Goal: Information Seeking & Learning: Understand process/instructions

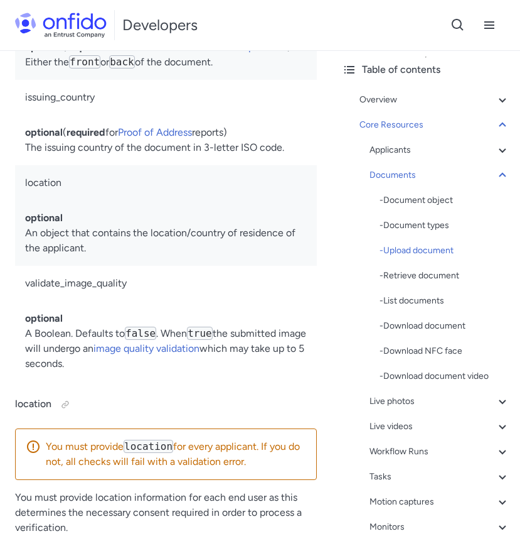
scroll to position [31544, 0]
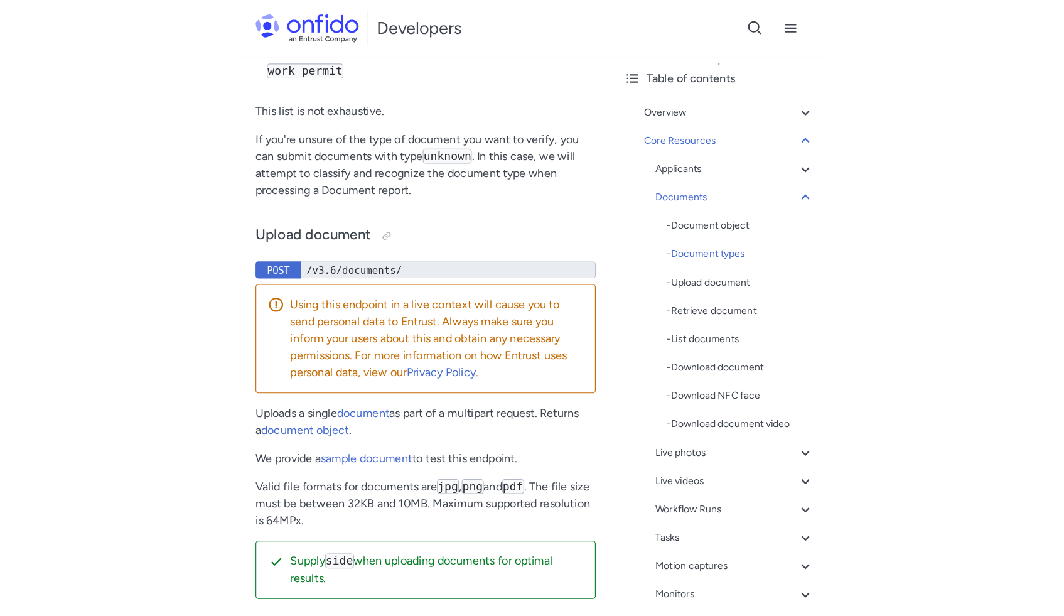
scroll to position [53, 0]
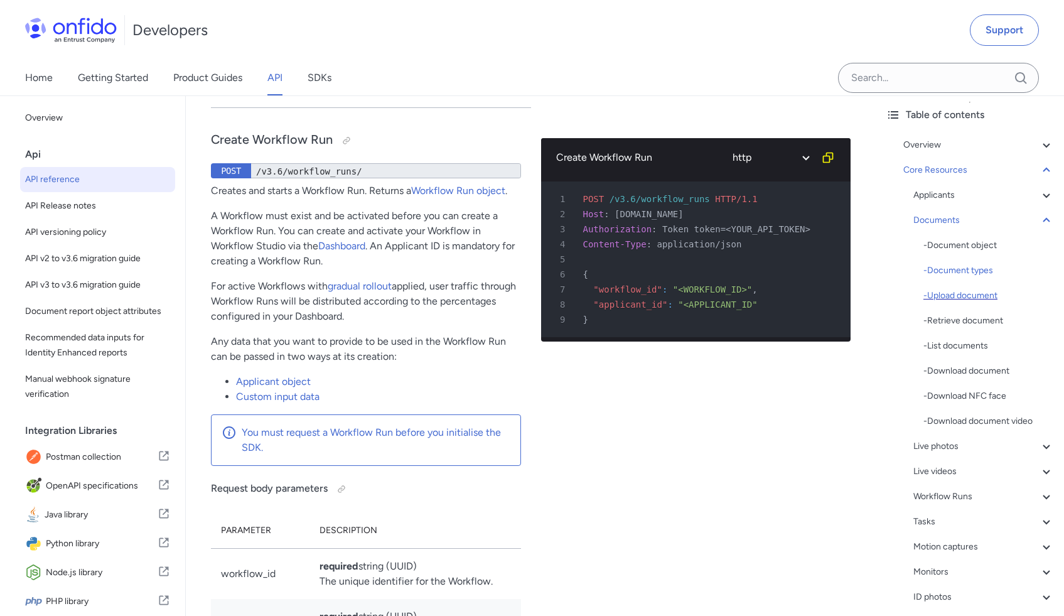
click at [520, 296] on div "- Upload document" at bounding box center [989, 295] width 131 height 15
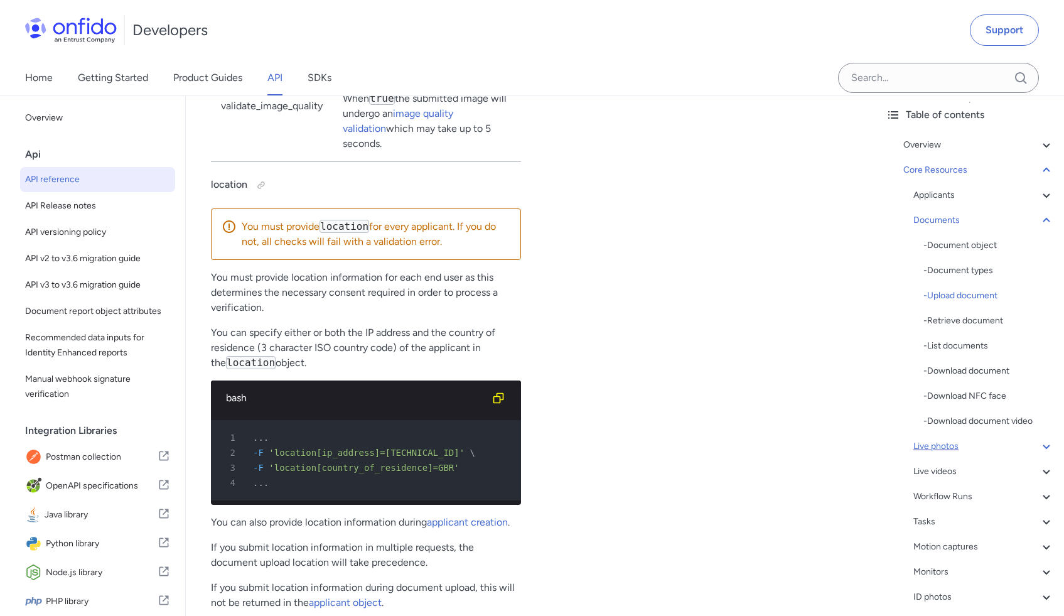
scroll to position [108, 0]
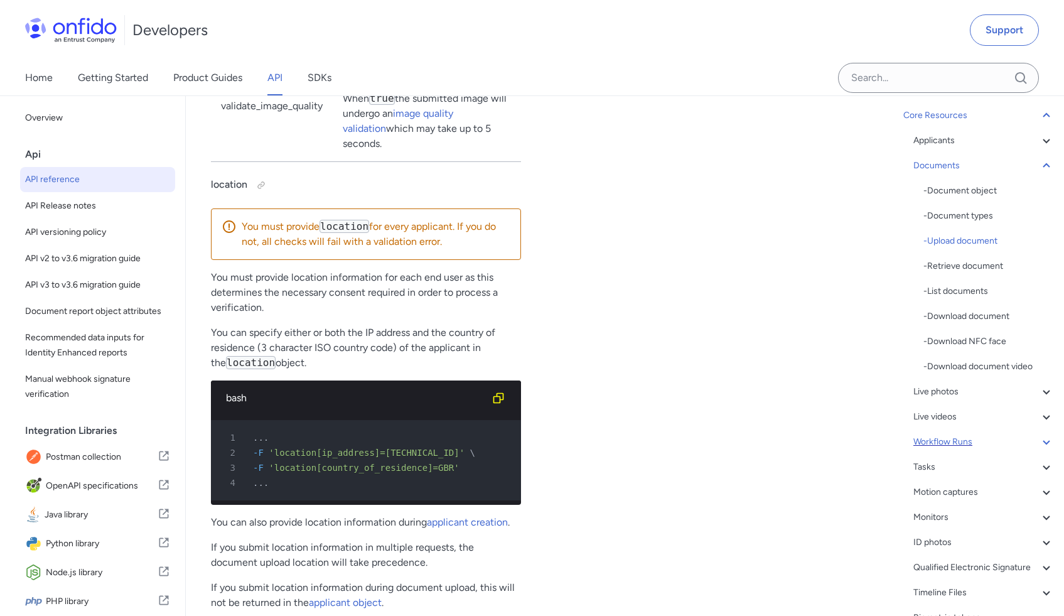
click at [520, 438] on div "Workflow Runs" at bounding box center [983, 441] width 141 height 15
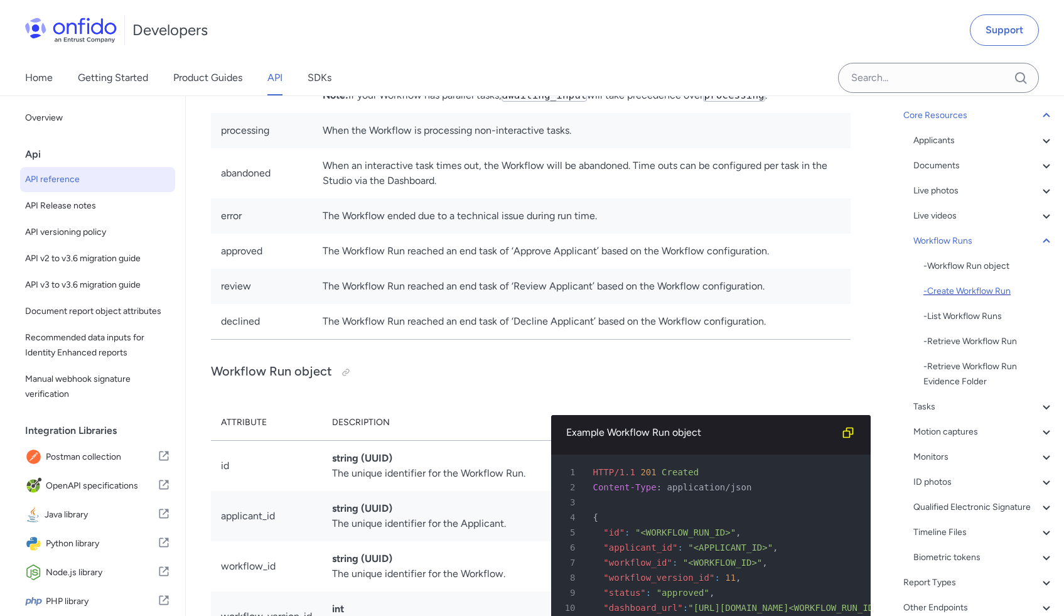
click at [520, 293] on div "- Create Workflow Run" at bounding box center [989, 291] width 131 height 15
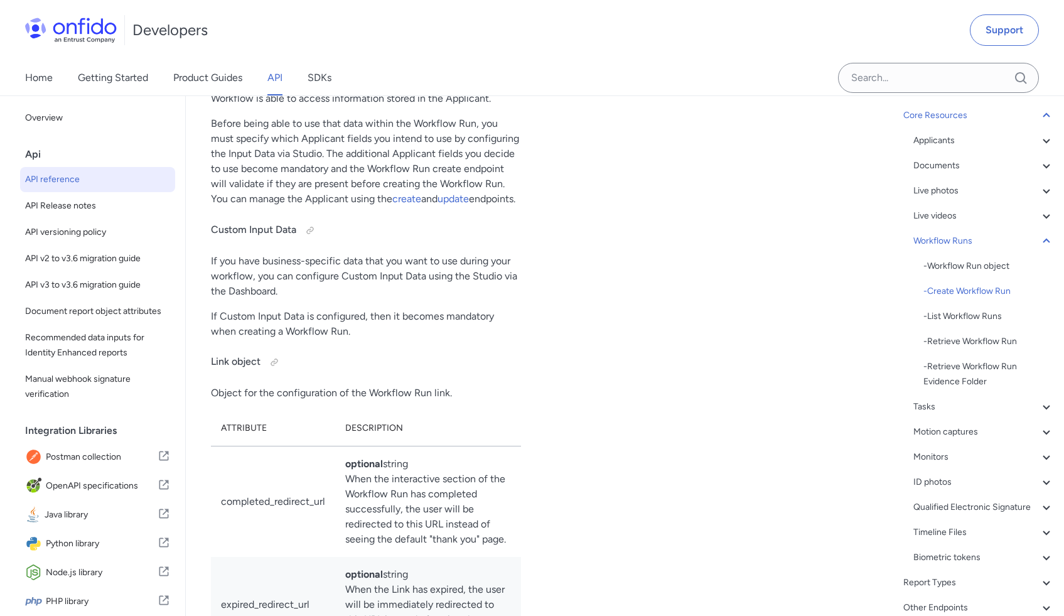
scroll to position [31610, 0]
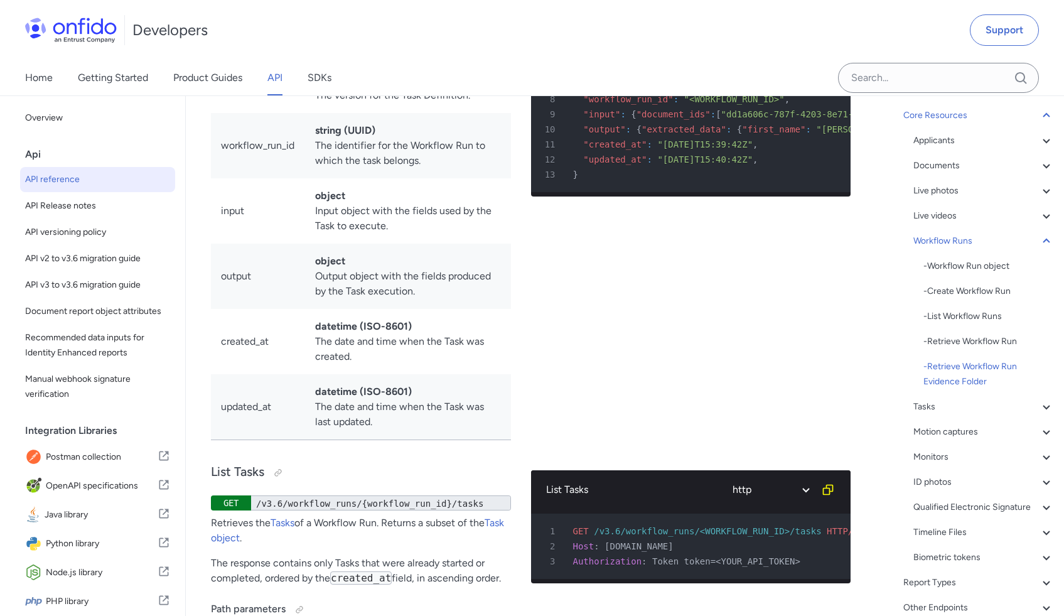
scroll to position [34130, 0]
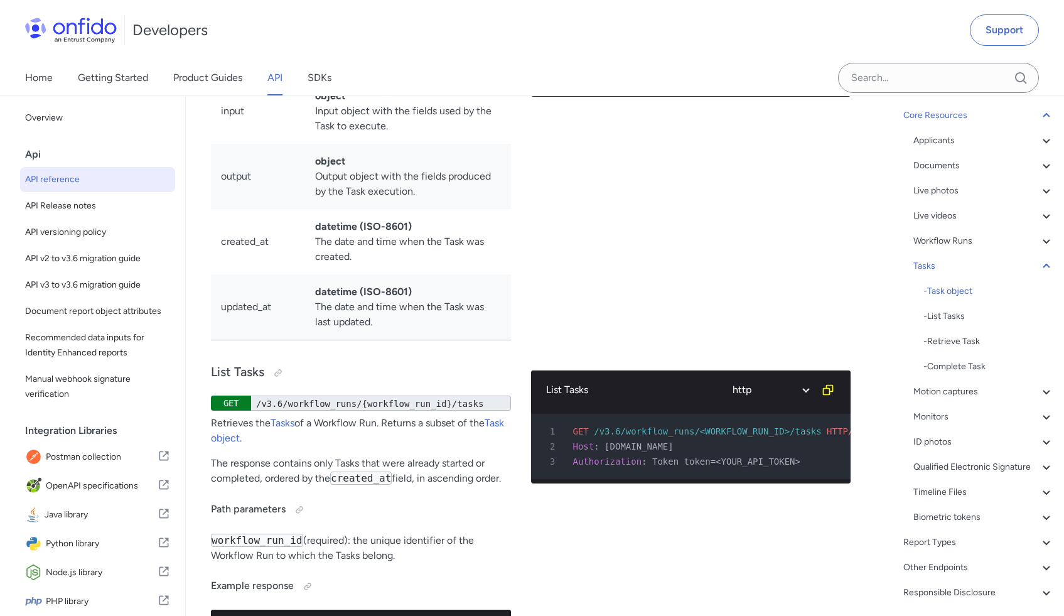
scroll to position [34621, 0]
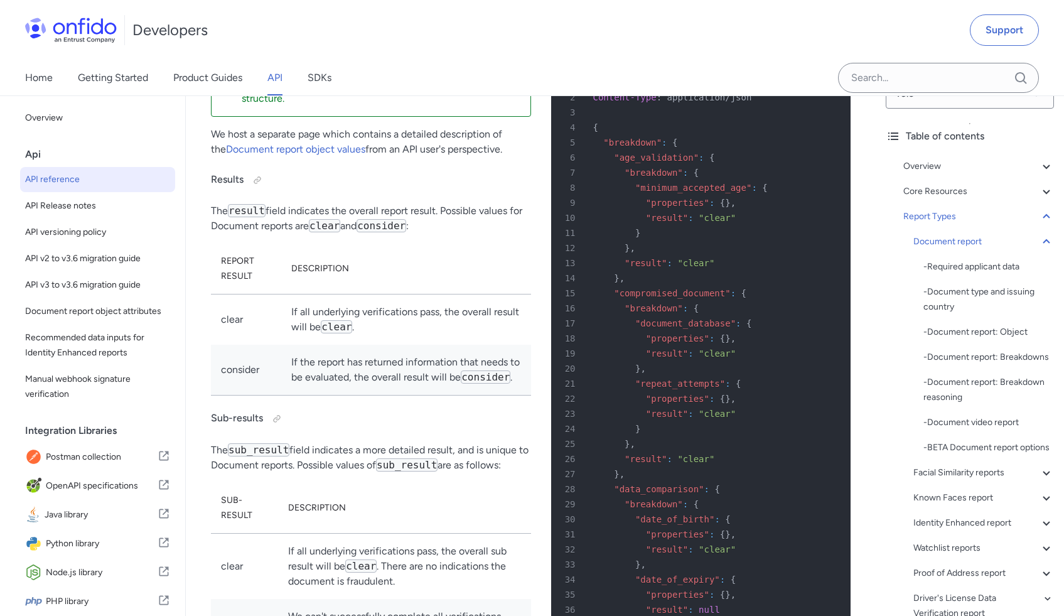
scroll to position [0, 0]
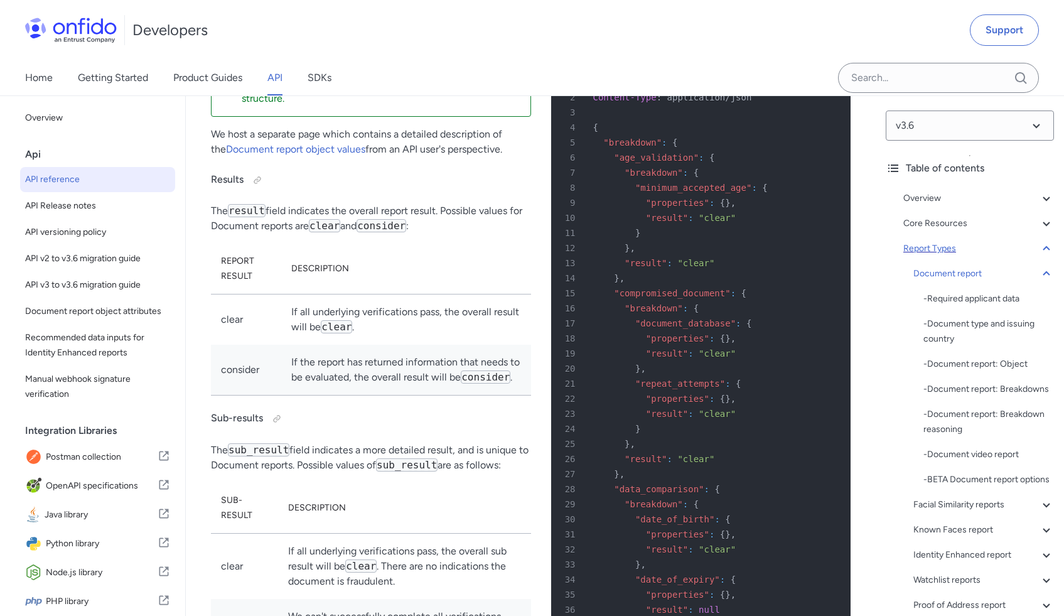
click at [520, 246] on icon at bounding box center [1046, 248] width 15 height 15
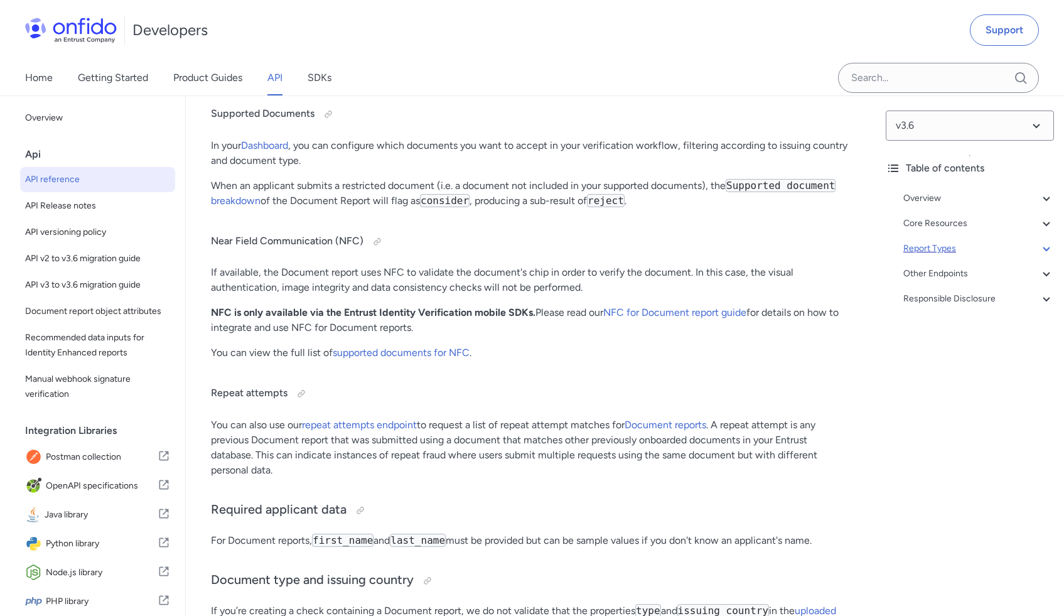
click at [520, 264] on div "Overview Get started (API v3.6) Request, response format Token authentication -…" at bounding box center [970, 251] width 168 height 131
click at [520, 257] on div "Overview Get started (API v3.6) Request, response format Token authentication -…" at bounding box center [970, 251] width 168 height 131
click at [520, 254] on icon at bounding box center [1046, 248] width 15 height 15
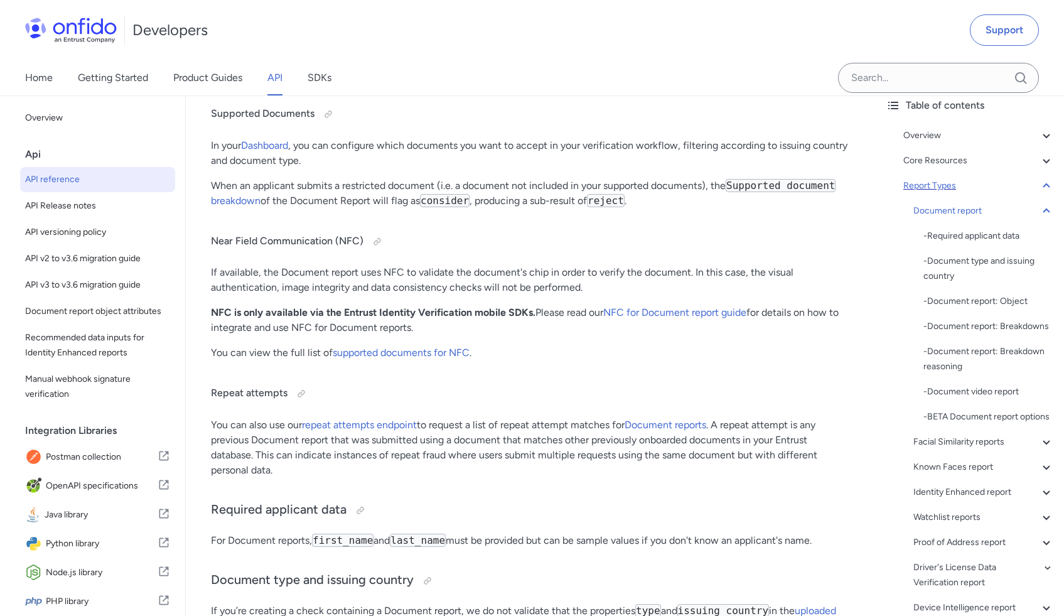
scroll to position [0, 0]
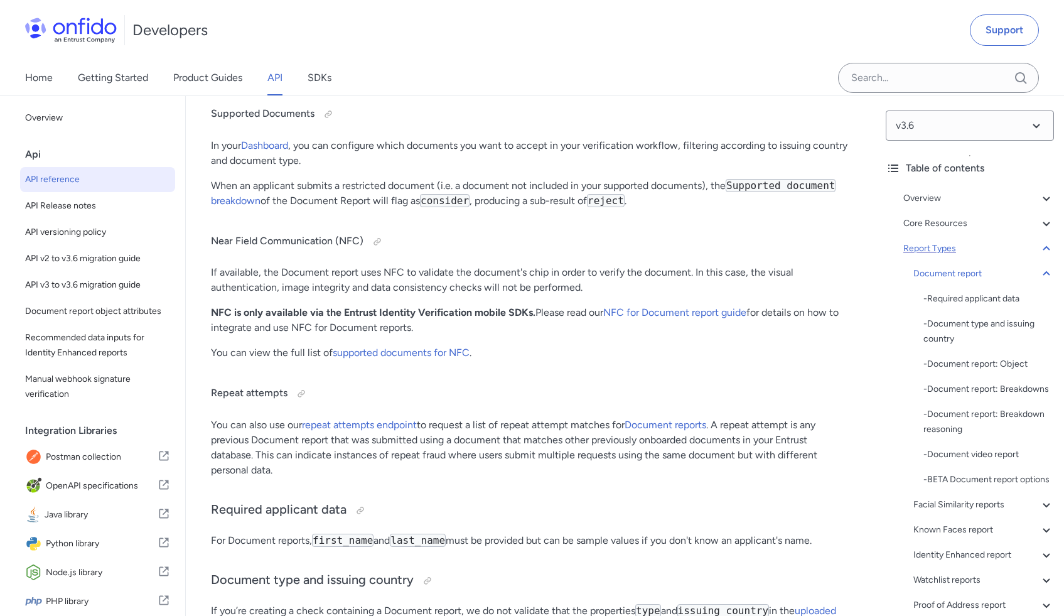
click at [520, 242] on icon at bounding box center [1046, 248] width 15 height 15
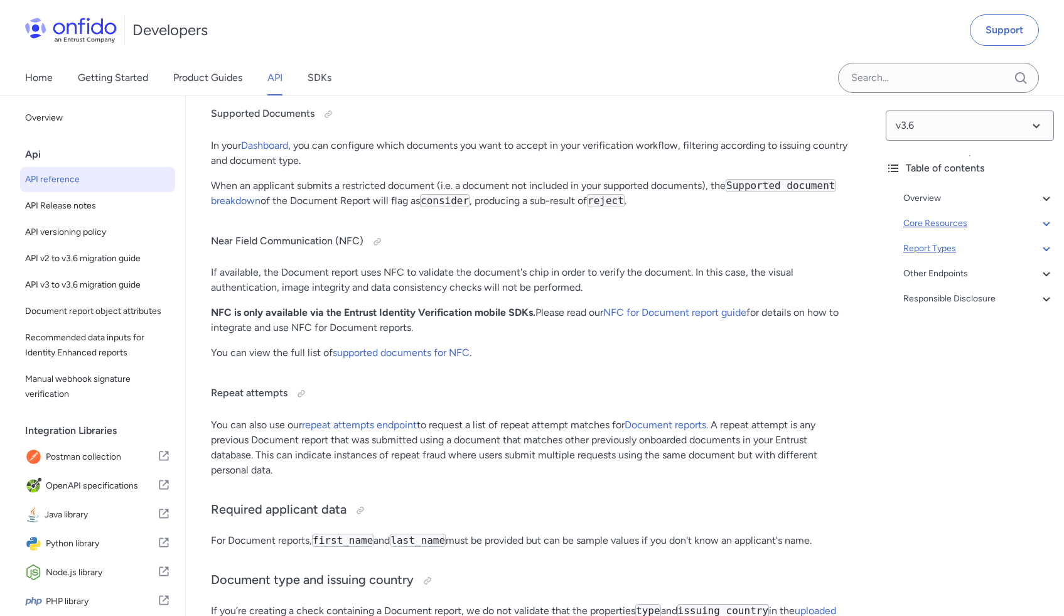
click at [520, 227] on icon at bounding box center [1046, 223] width 15 height 15
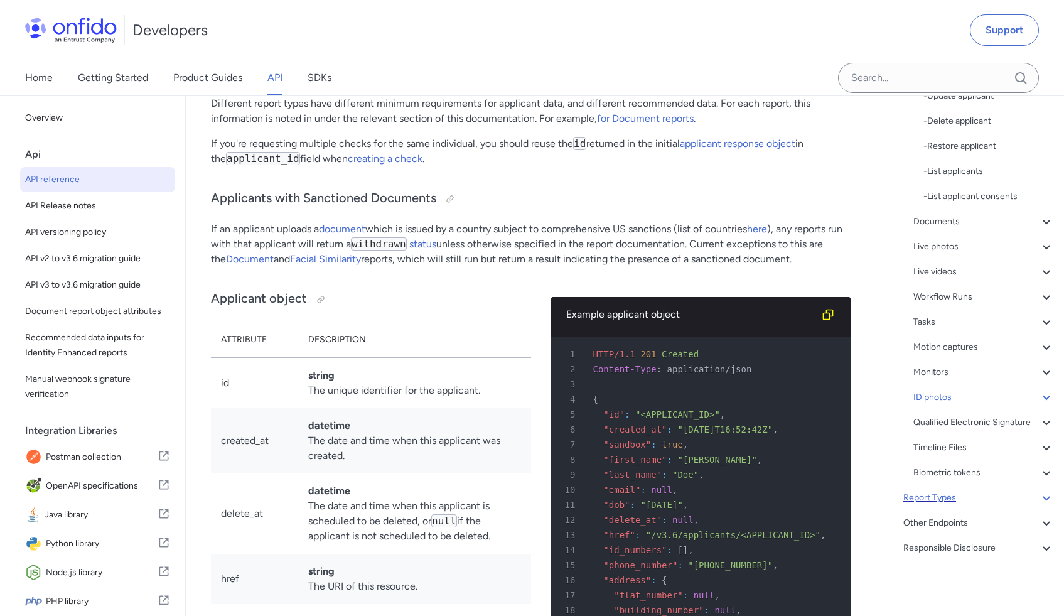
scroll to position [402, 0]
click at [520, 293] on icon at bounding box center [1046, 296] width 15 height 15
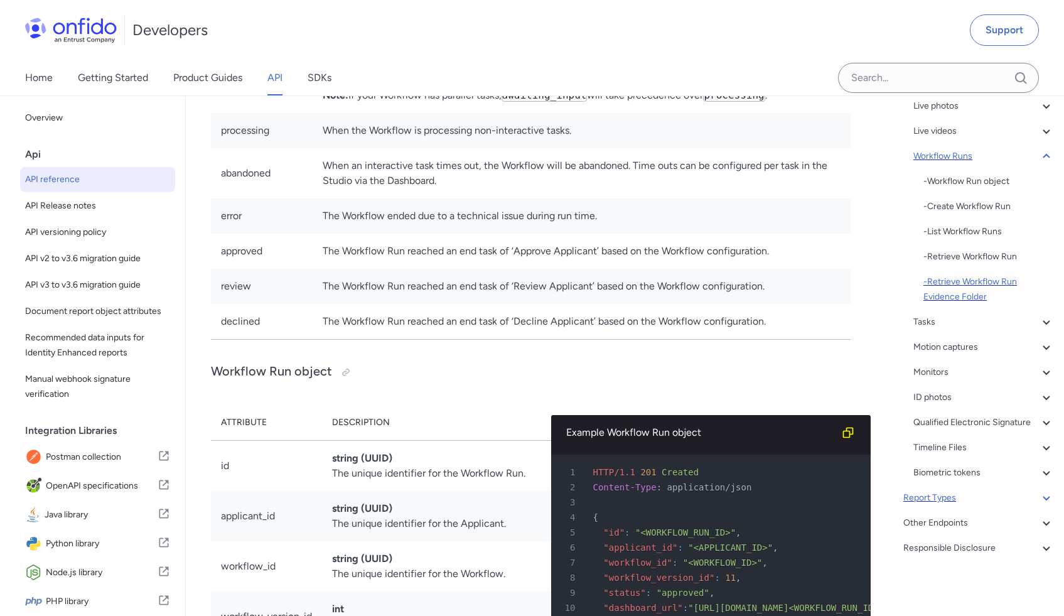
scroll to position [186, 0]
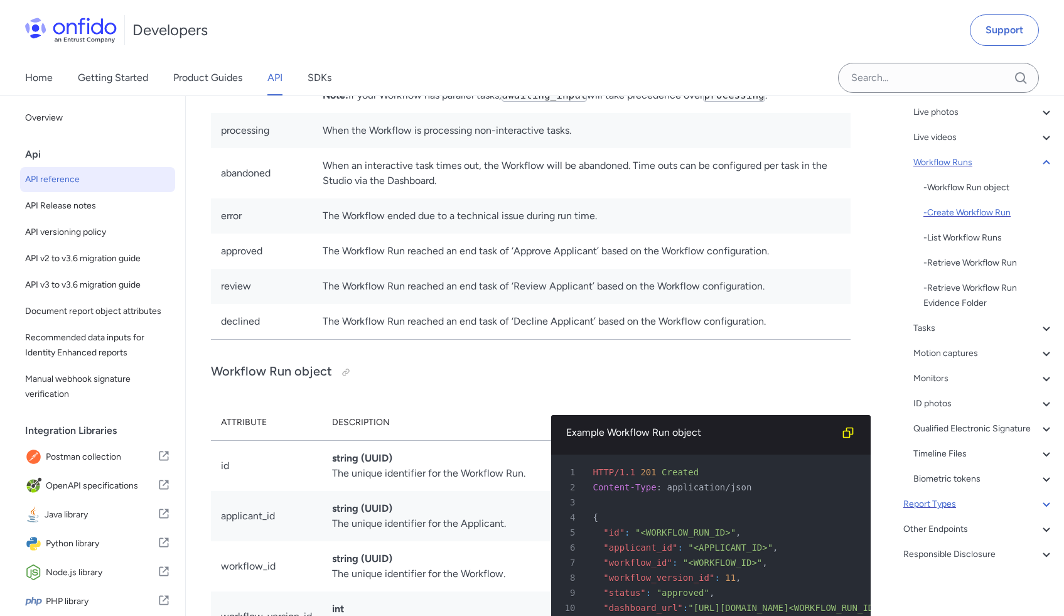
click at [520, 213] on div "- Create Workflow Run" at bounding box center [989, 212] width 131 height 15
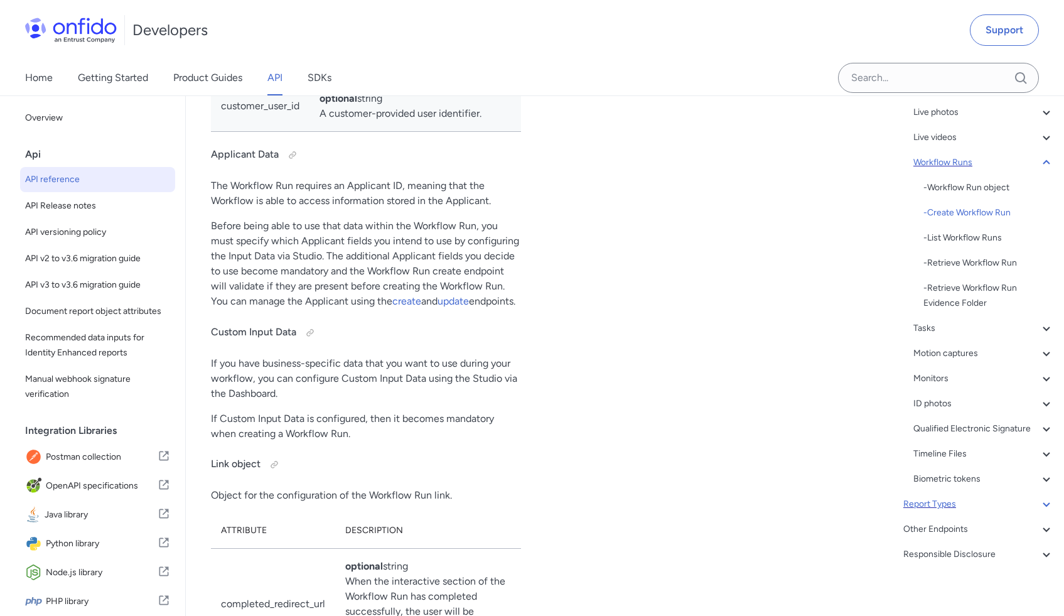
scroll to position [31524, 0]
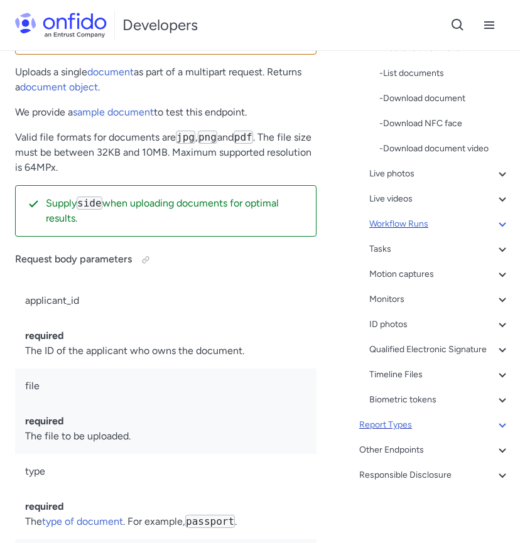
scroll to position [31030, 0]
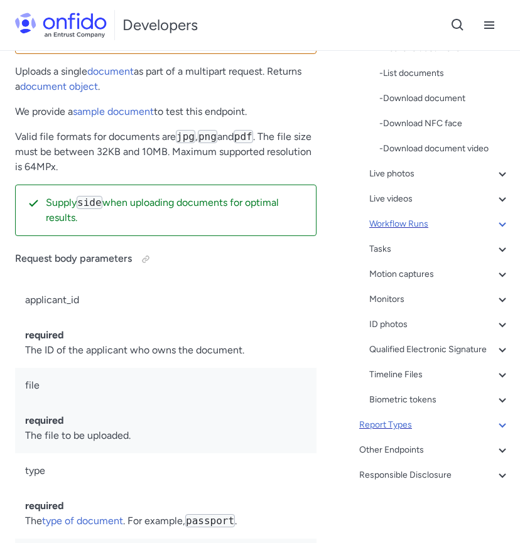
click at [411, 217] on div "Workflow Runs" at bounding box center [439, 224] width 141 height 15
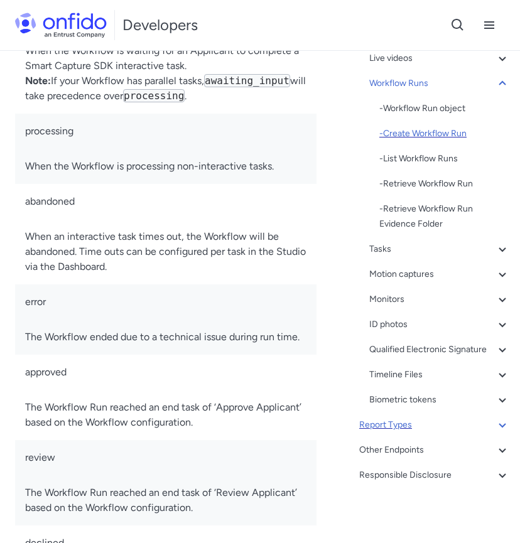
click at [415, 126] on div "- Create Workflow Run" at bounding box center [444, 133] width 131 height 15
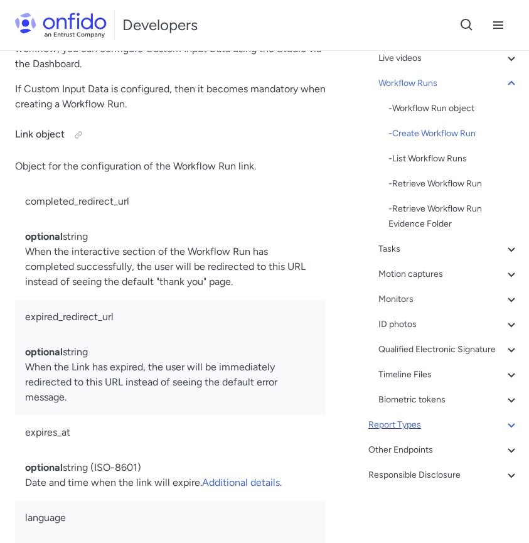
scroll to position [220, 0]
